Goal: Check status: Check status

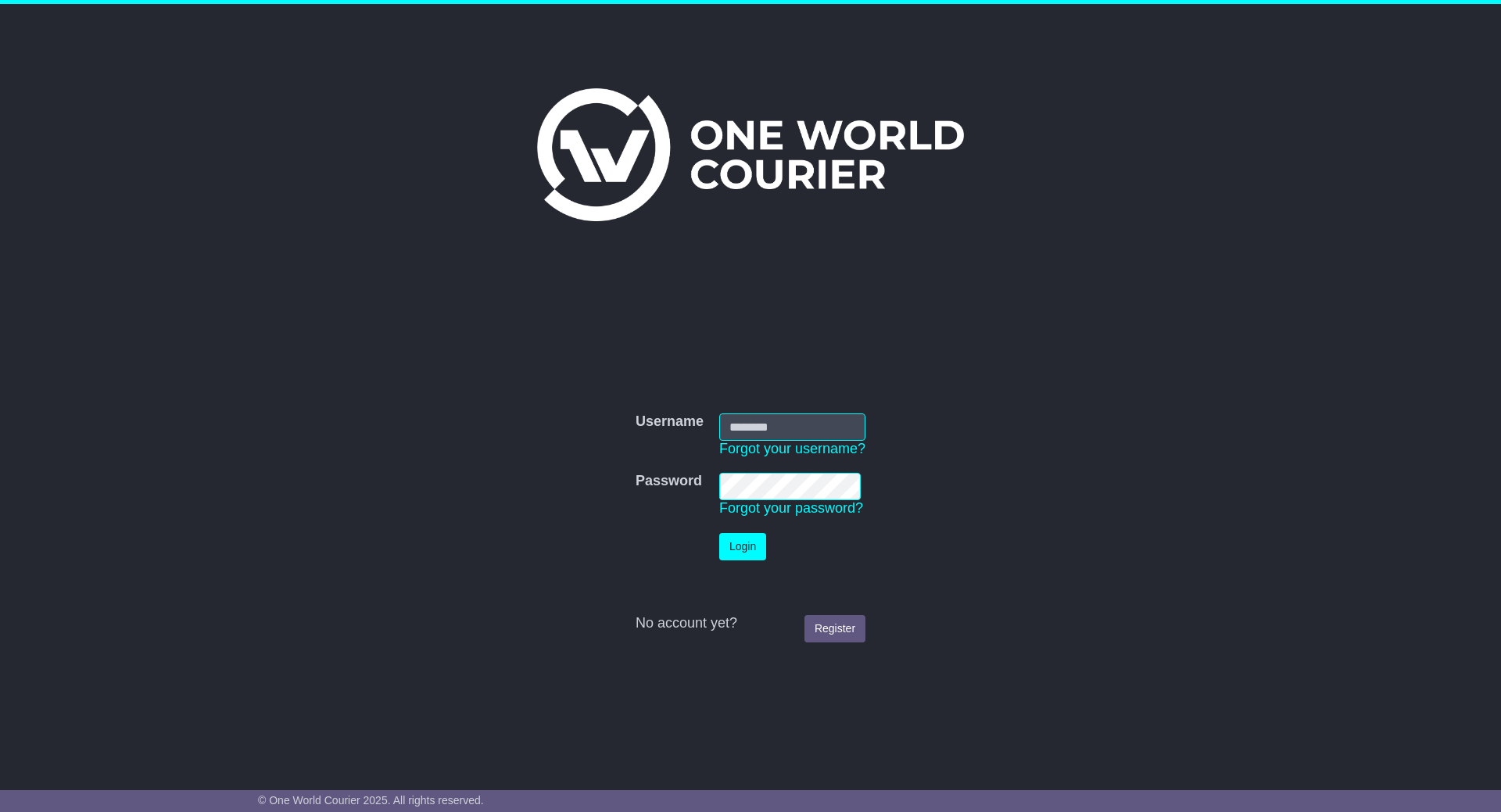
type input "**********"
click at [744, 556] on button "Login" at bounding box center [743, 547] width 47 height 27
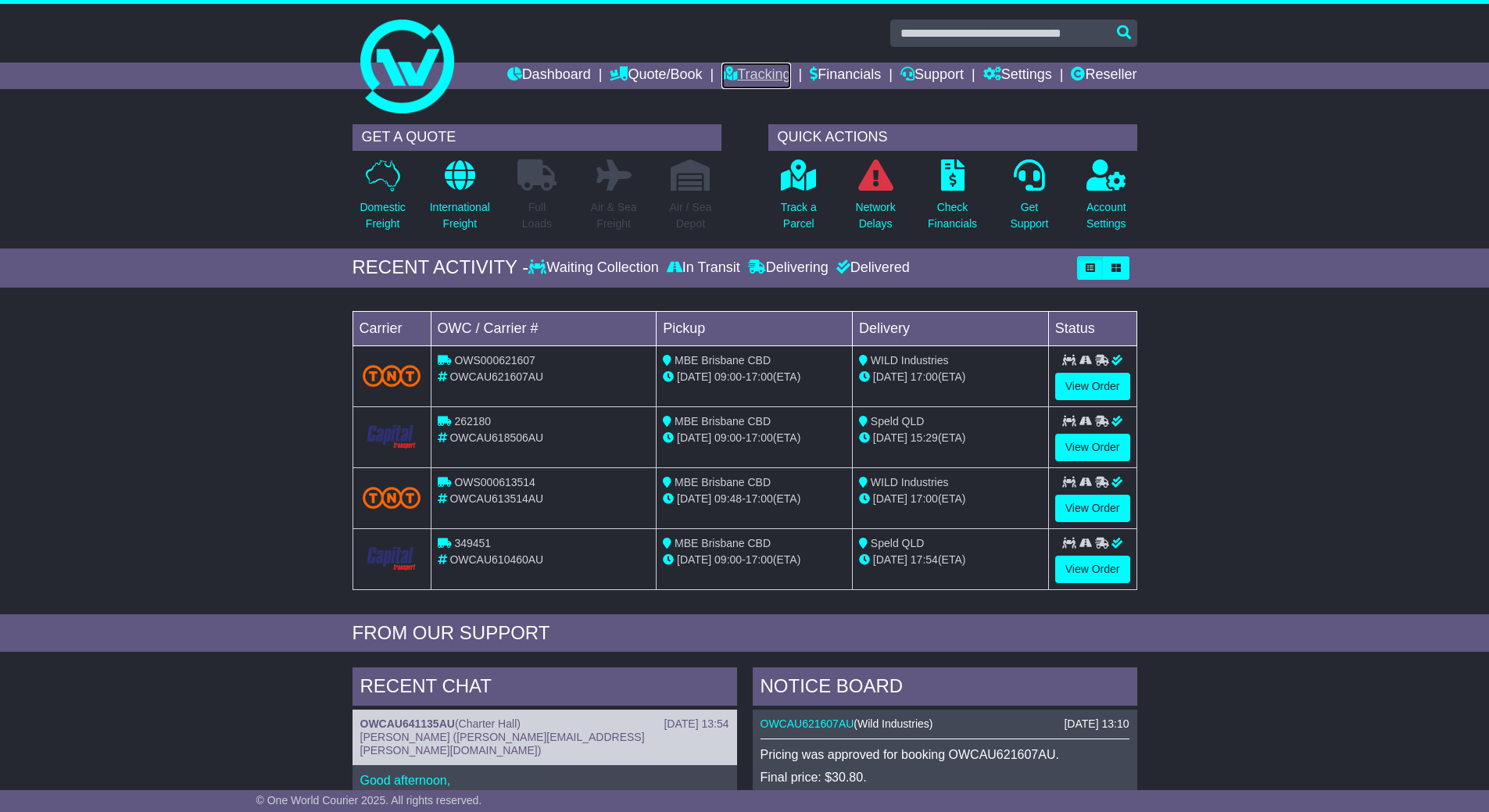
click at [775, 74] on link "Tracking" at bounding box center [756, 75] width 69 height 26
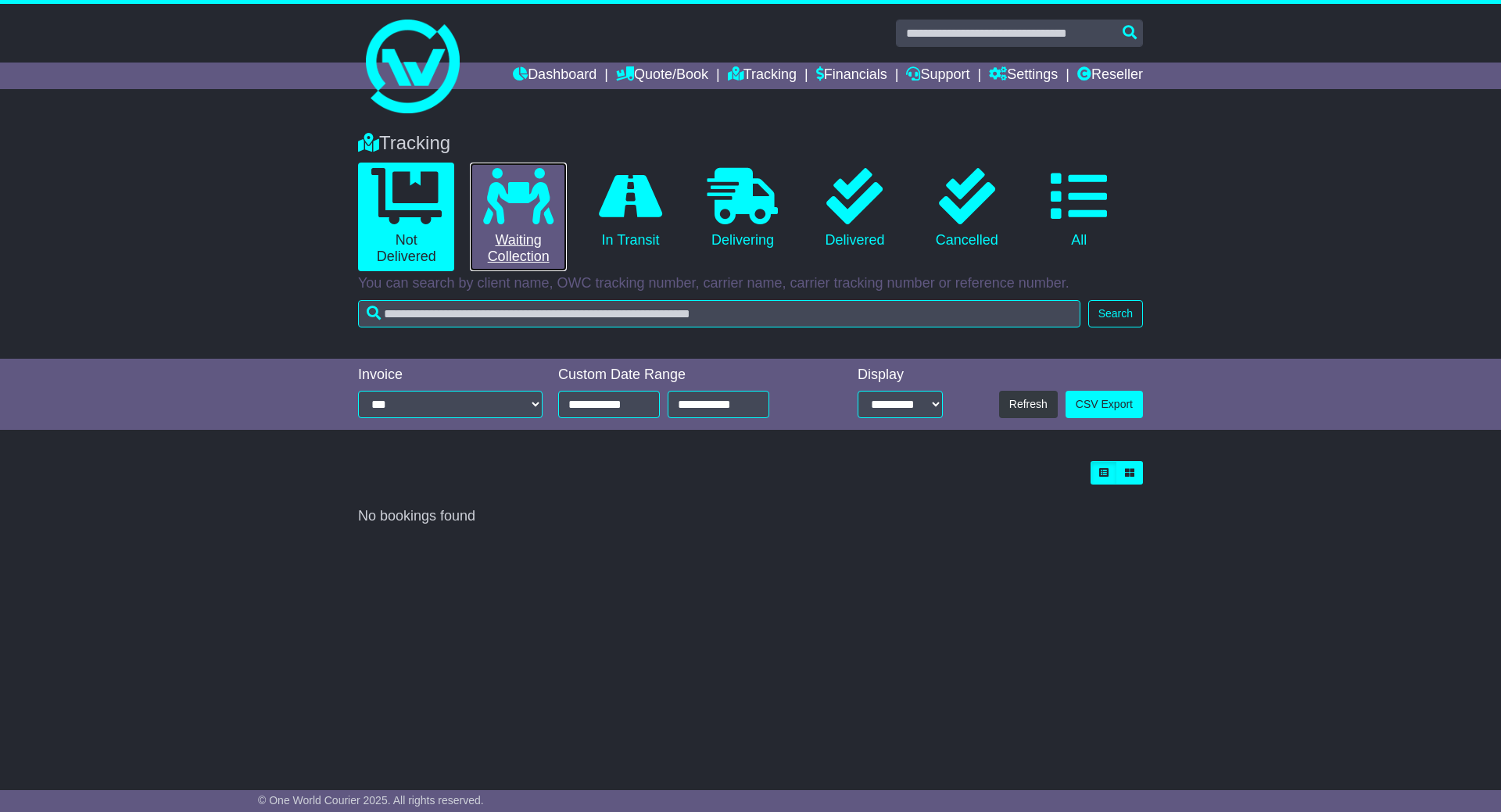
click at [557, 192] on link "0 Waiting Collection" at bounding box center [518, 217] width 96 height 109
